Goal: Information Seeking & Learning: Compare options

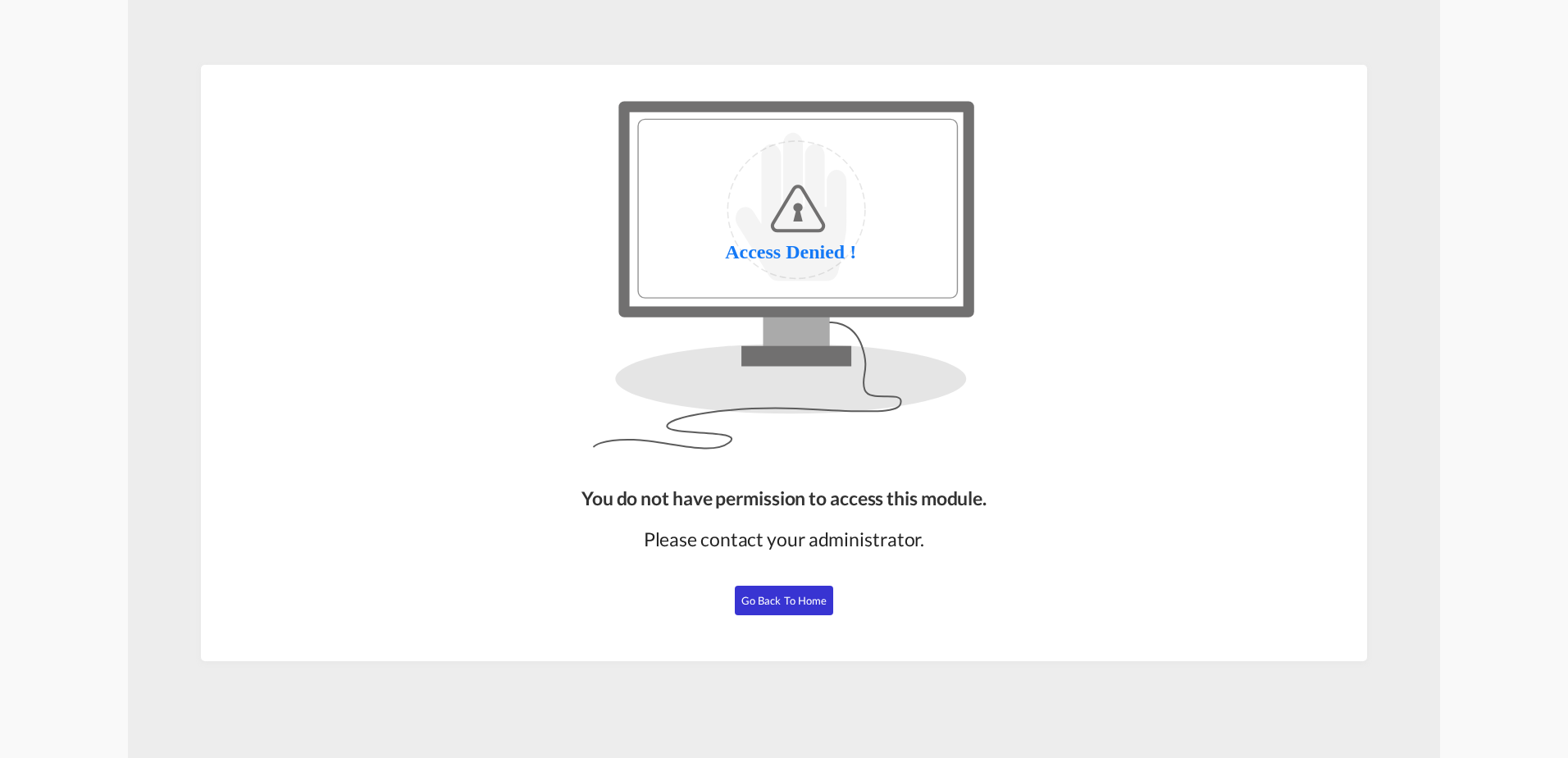
click at [794, 598] on span "Go Back to Home" at bounding box center [784, 600] width 86 height 13
